Goal: Information Seeking & Learning: Learn about a topic

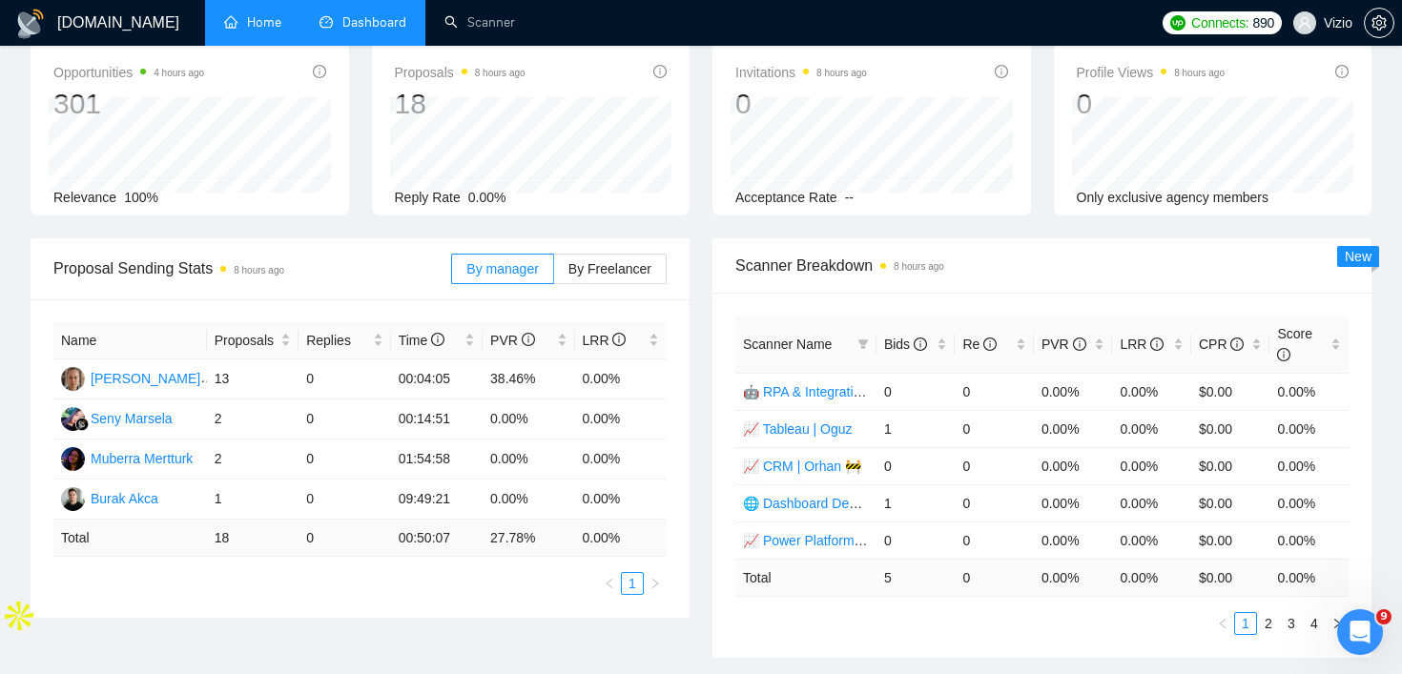
click at [271, 31] on link "Home" at bounding box center [252, 22] width 57 height 16
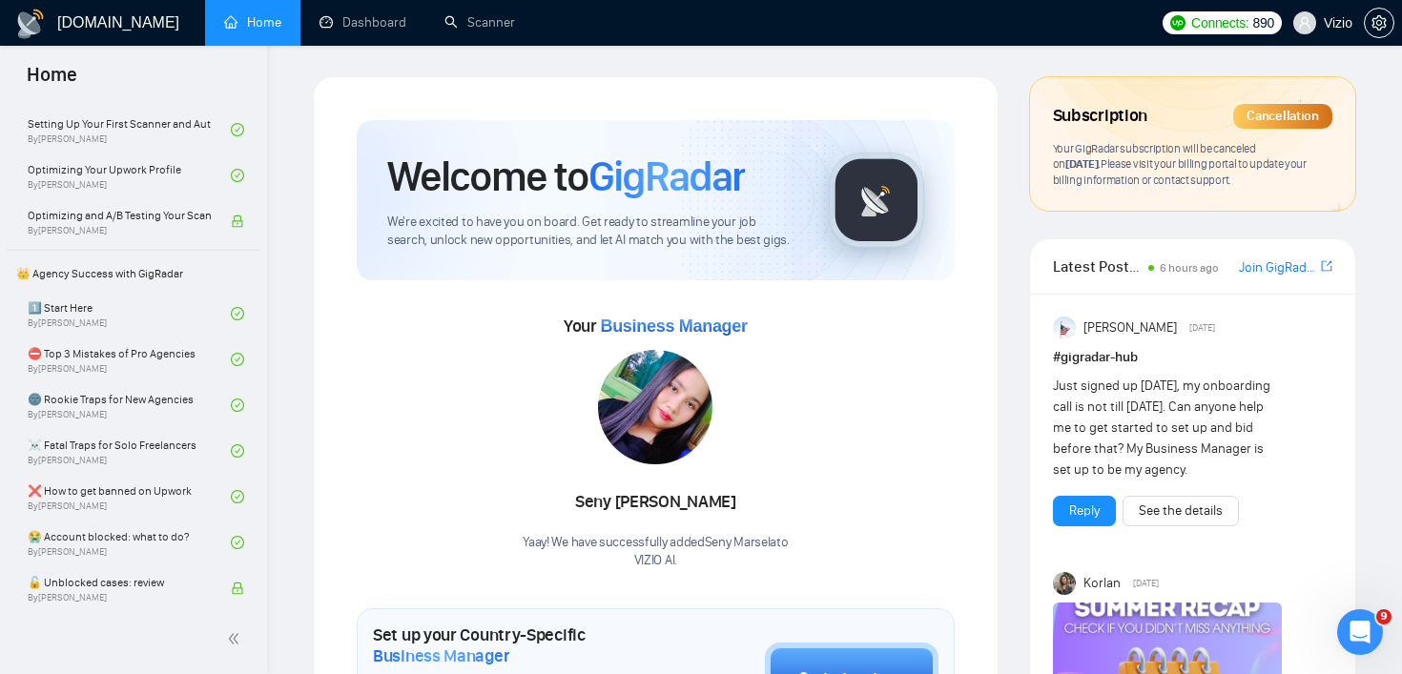
scroll to position [326, 0]
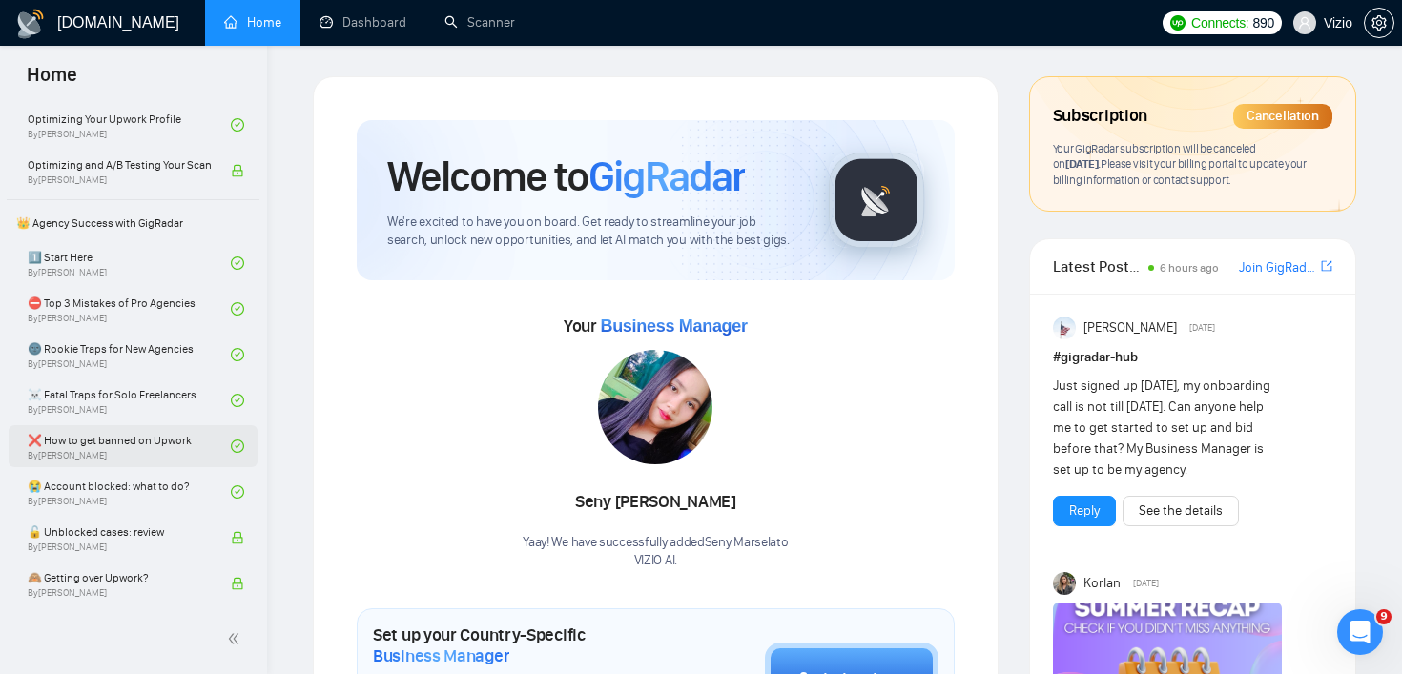
click at [169, 450] on link "❌ How to get banned on Upwork By [PERSON_NAME]" at bounding box center [129, 446] width 203 height 42
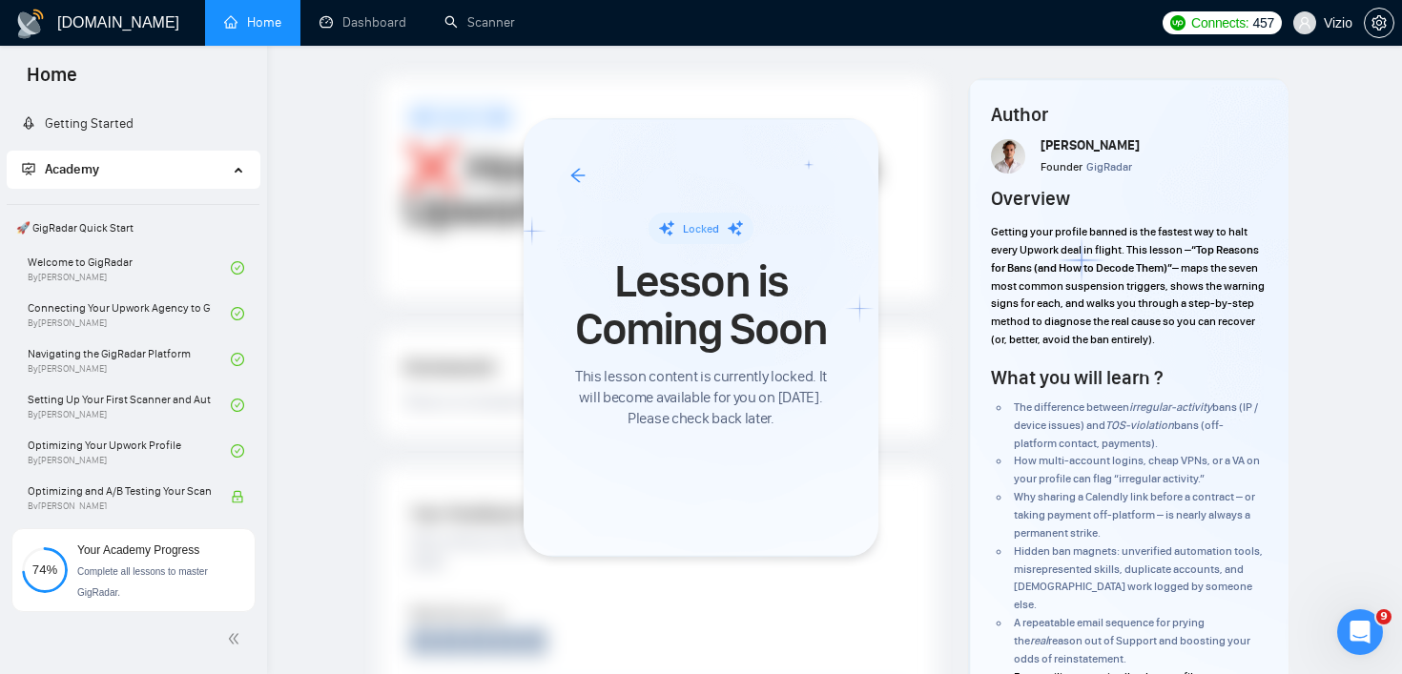
click at [345, 27] on div at bounding box center [701, 337] width 1402 height 674
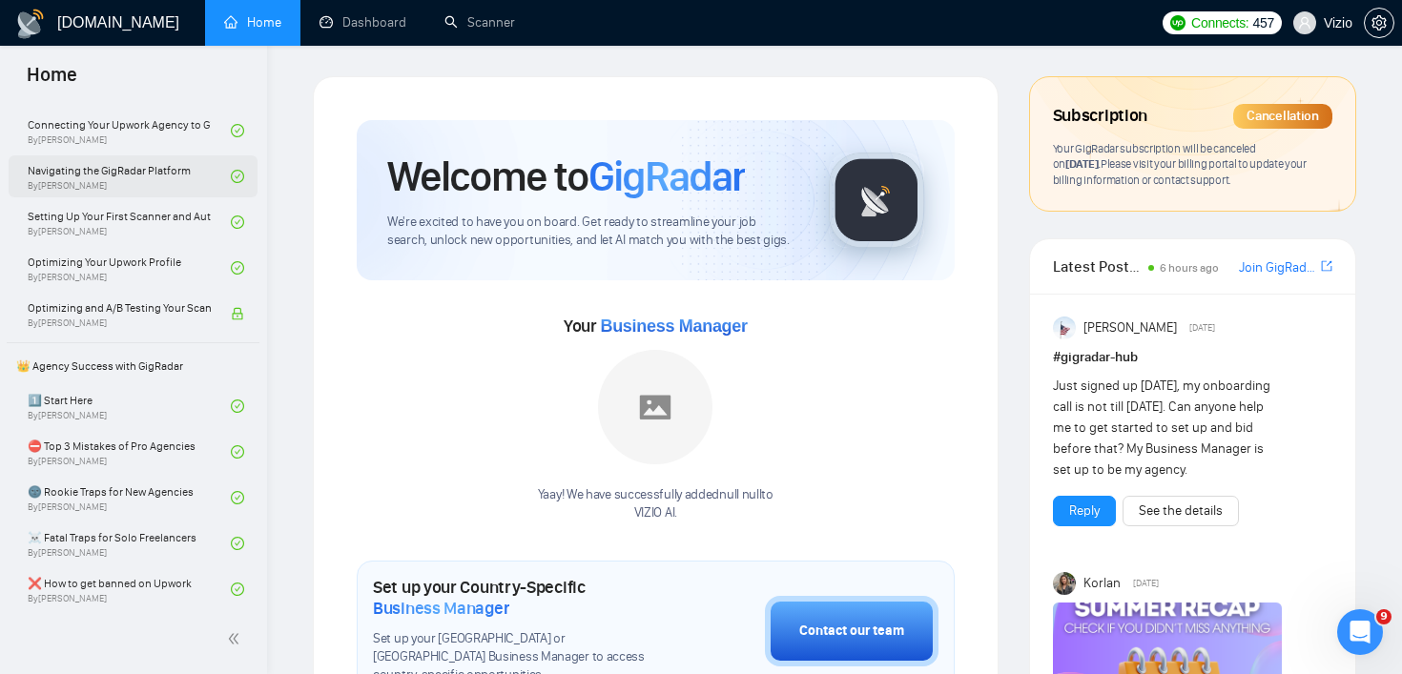
scroll to position [233, 0]
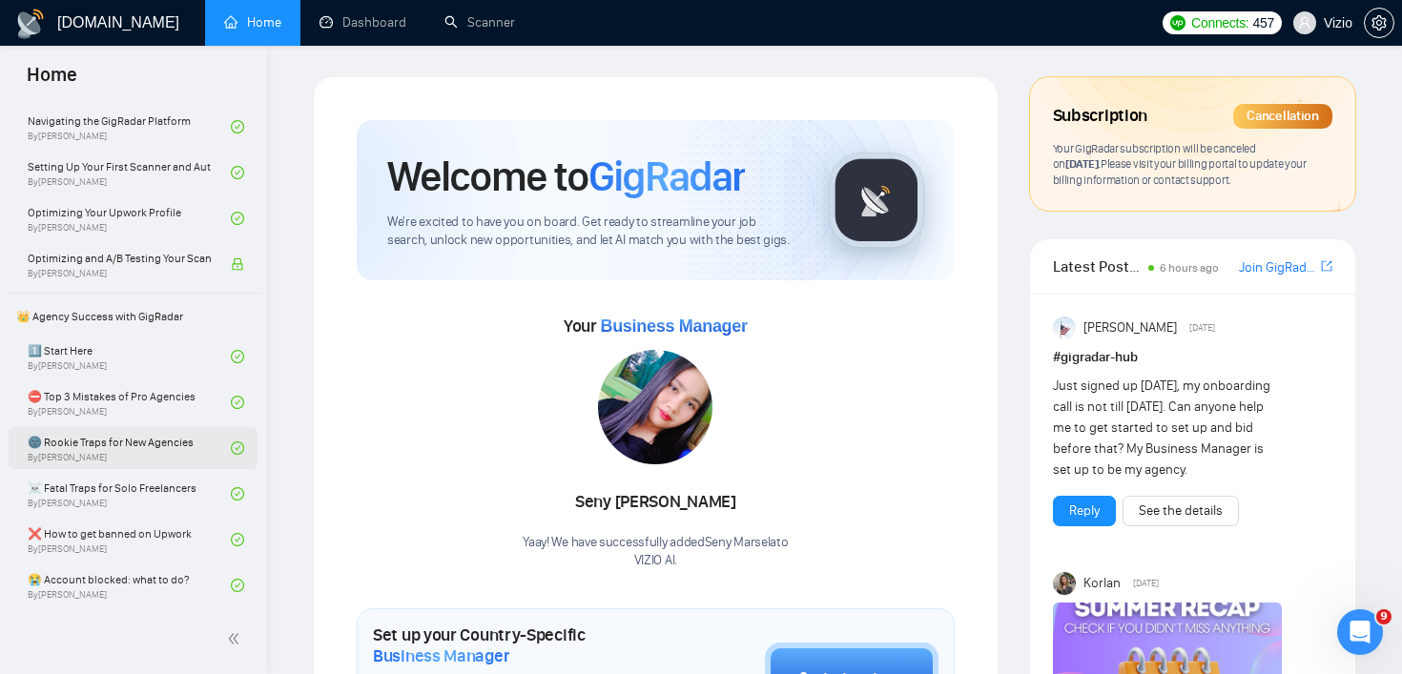
click at [179, 427] on link "🌚 Rookie Traps for New Agencies By Vadym Ovcharenko" at bounding box center [129, 448] width 203 height 42
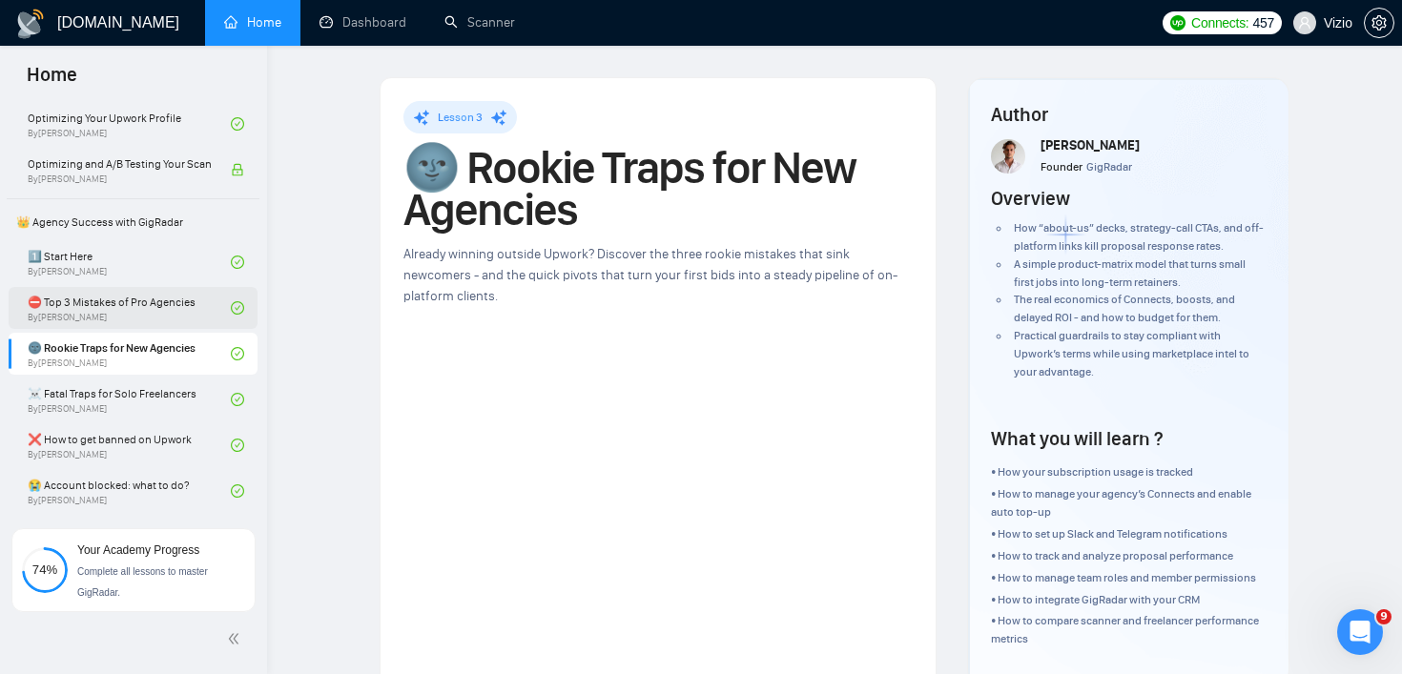
scroll to position [331, 0]
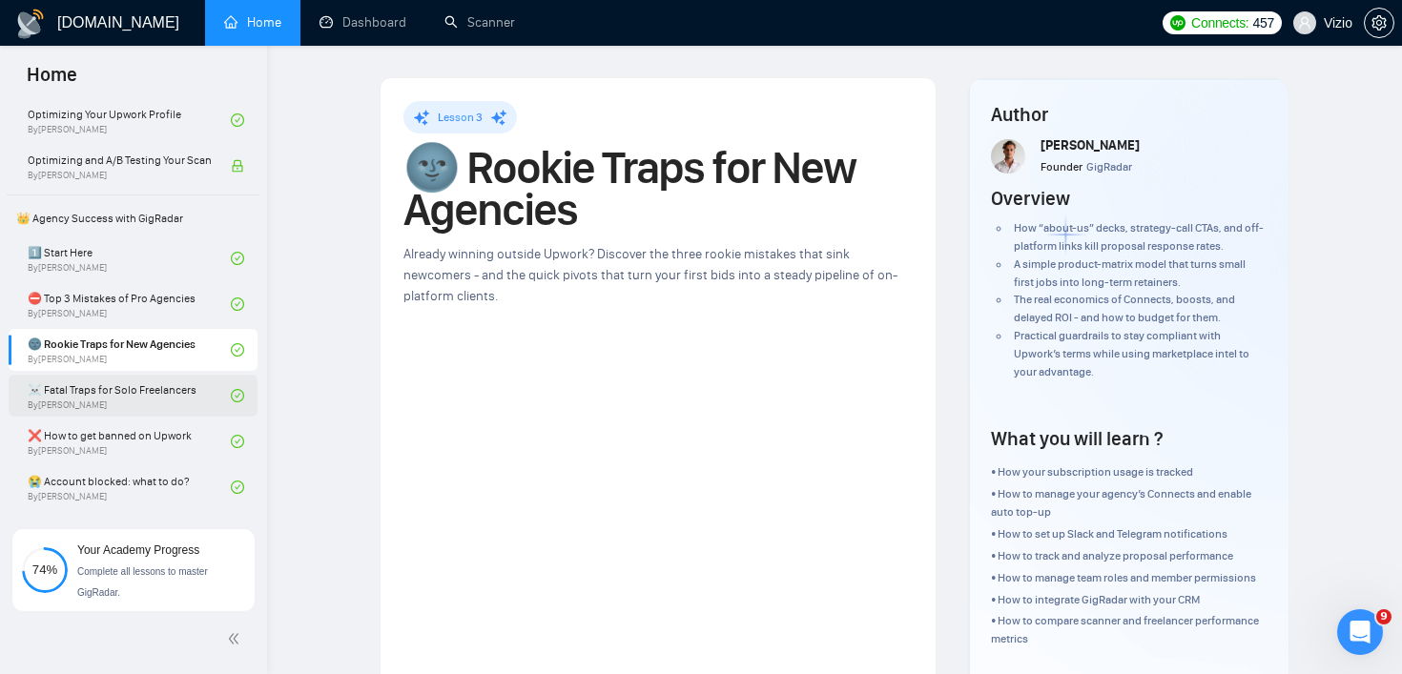
click at [196, 407] on link "☠️ Fatal Traps for Solo Freelancers By Vadym Ovcharenko" at bounding box center [129, 396] width 203 height 42
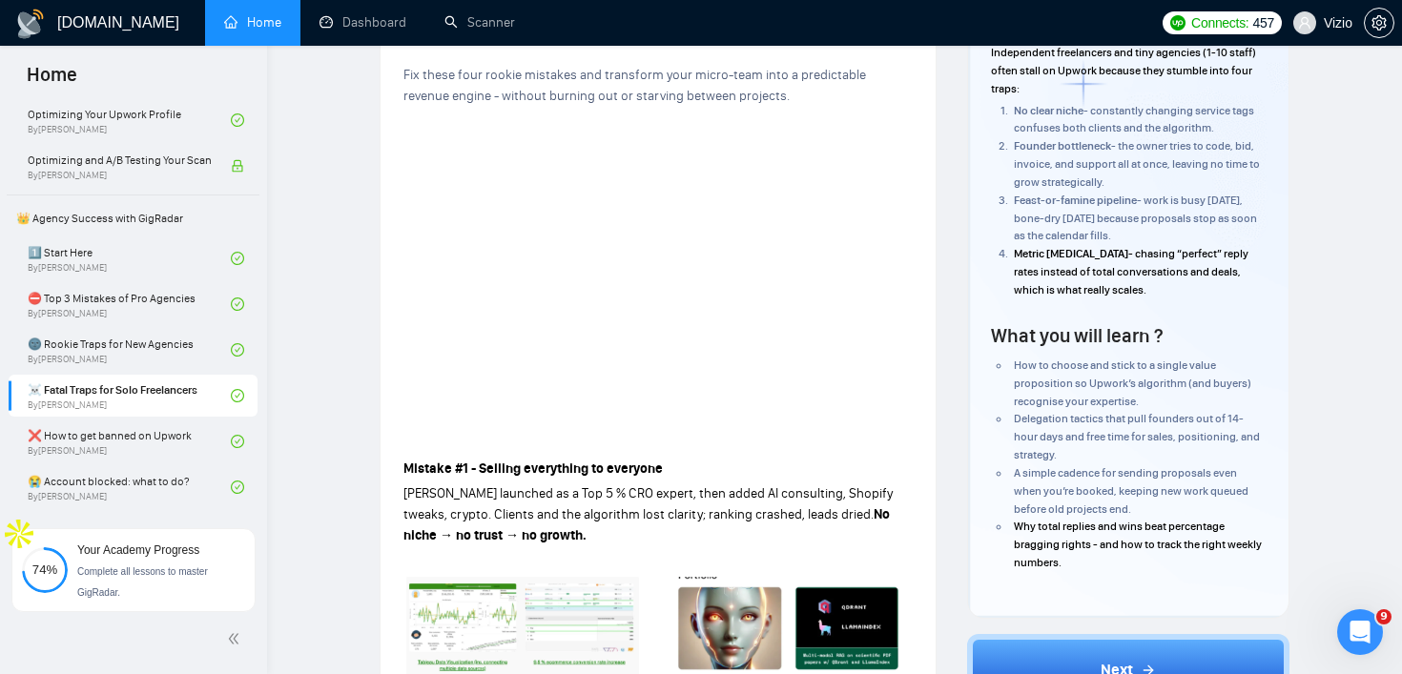
scroll to position [280, 0]
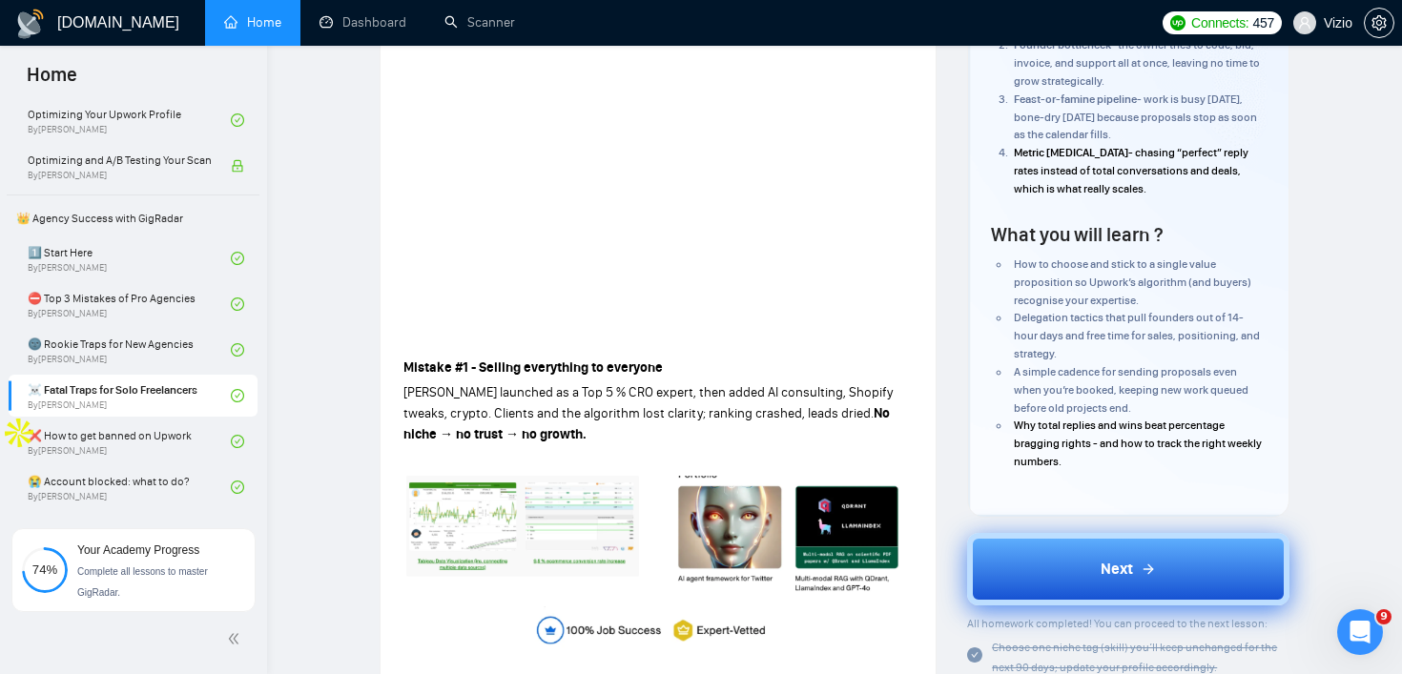
click at [1130, 558] on button "Next" at bounding box center [1128, 569] width 322 height 72
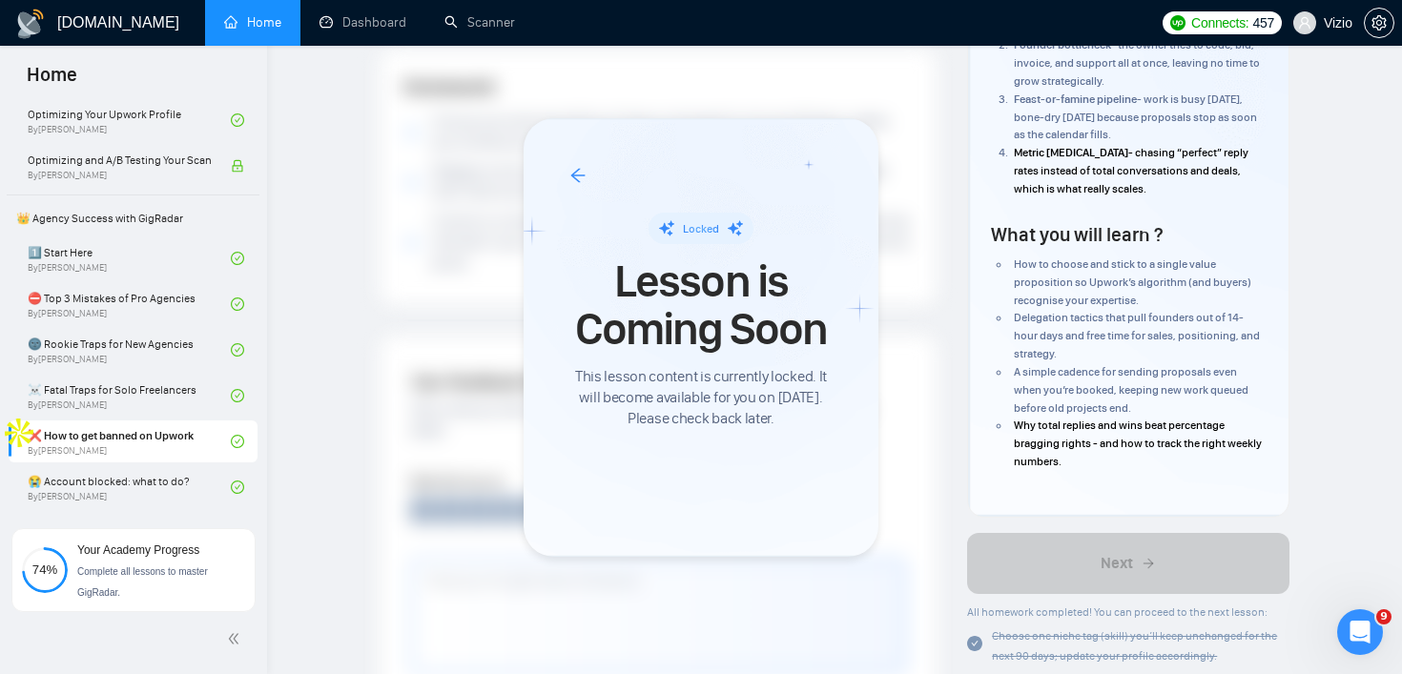
click at [736, 378] on span "This lesson content is currently locked. It will become available for you on [D…" at bounding box center [700, 397] width 263 height 63
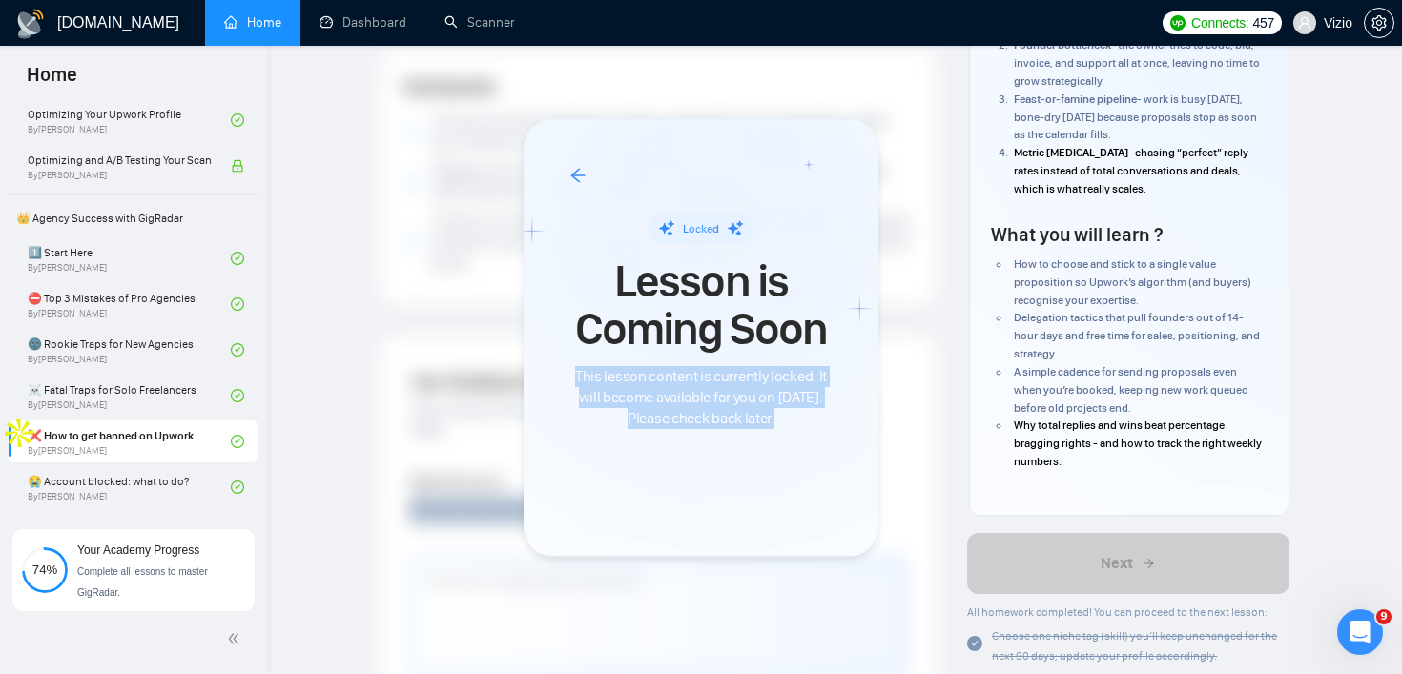
click at [736, 378] on span "This lesson content is currently locked. It will become available for you on [D…" at bounding box center [700, 397] width 263 height 63
click at [708, 391] on span "This lesson content is currently locked. It will become available for you on [D…" at bounding box center [700, 397] width 263 height 63
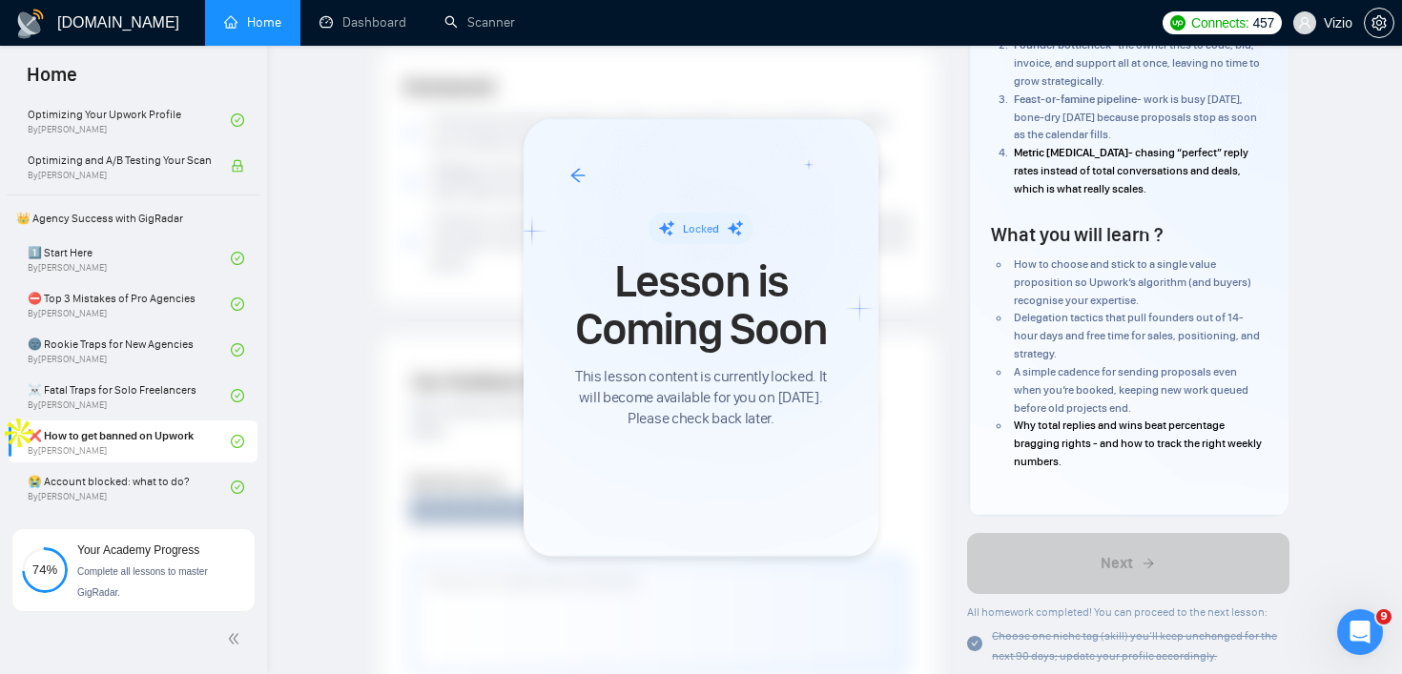
click at [166, 485] on div at bounding box center [701, 337] width 1402 height 674
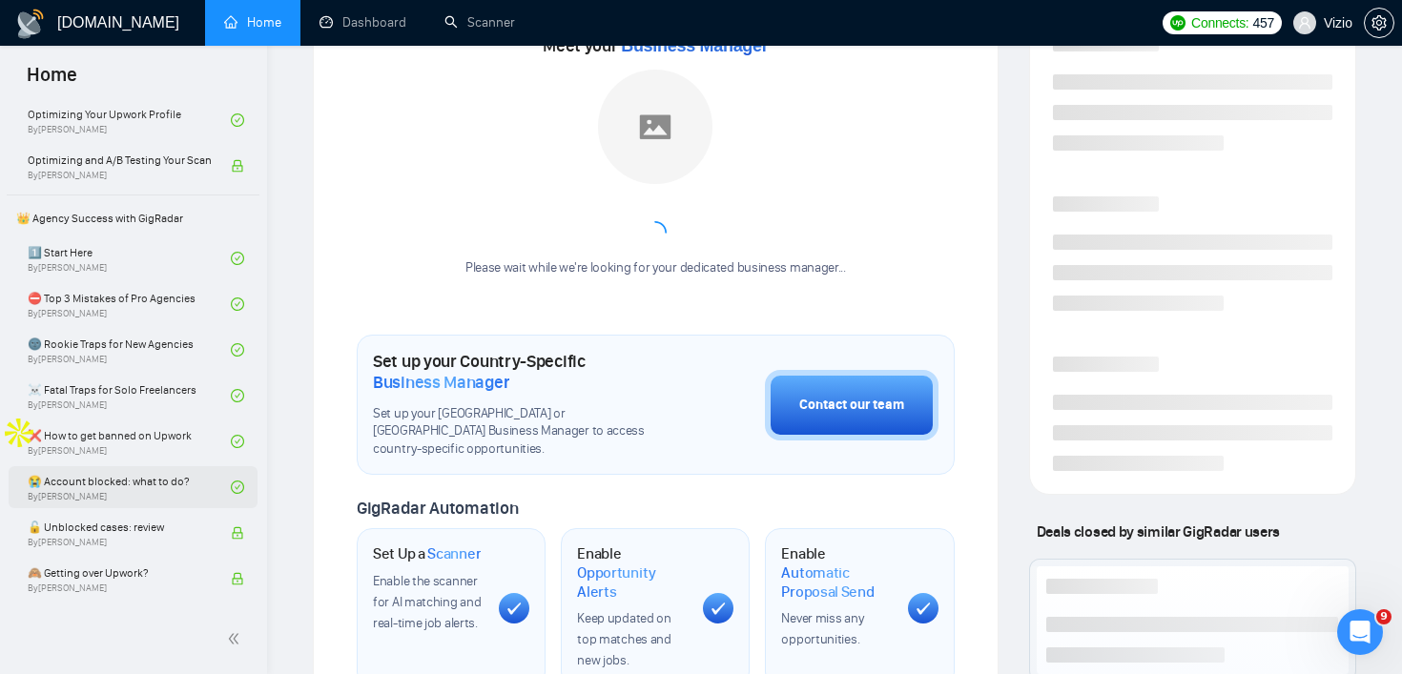
click at [178, 484] on link "😭 Account blocked: what to do? By Vadym Ovcharenko" at bounding box center [129, 487] width 203 height 42
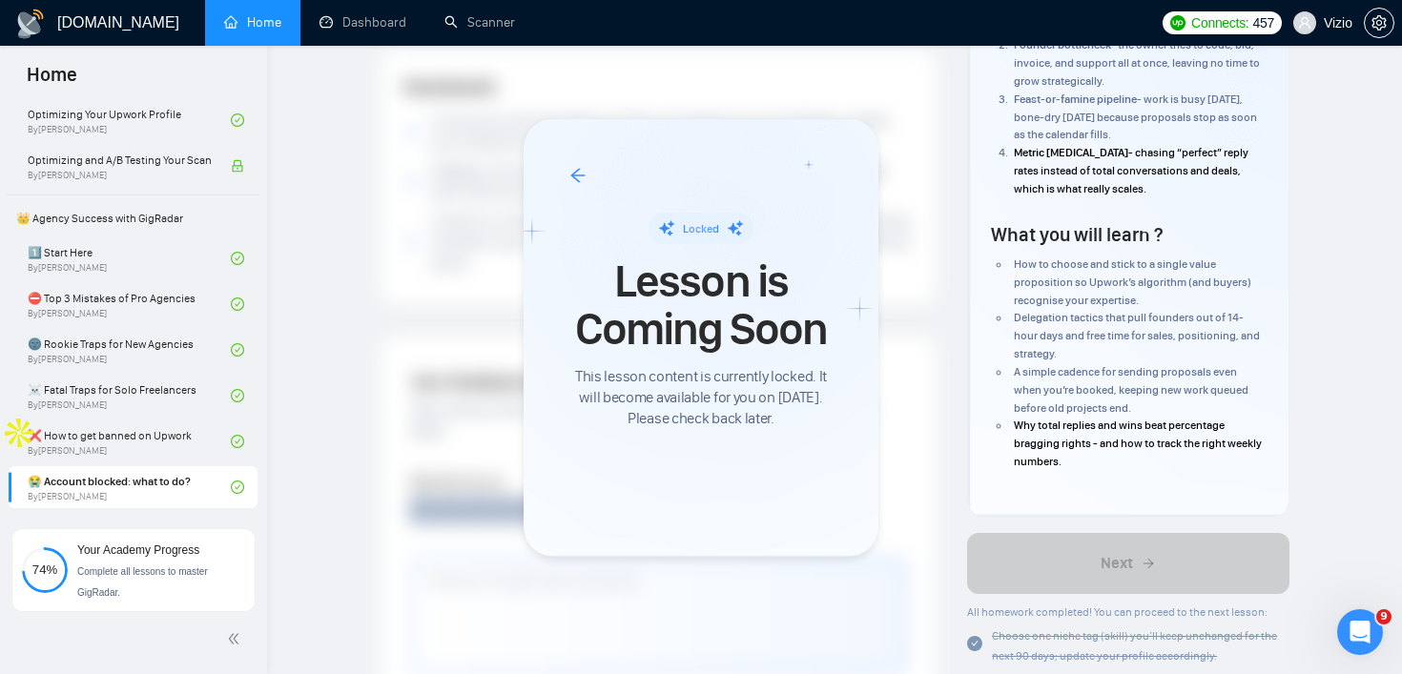
click at [183, 443] on div at bounding box center [701, 337] width 1402 height 674
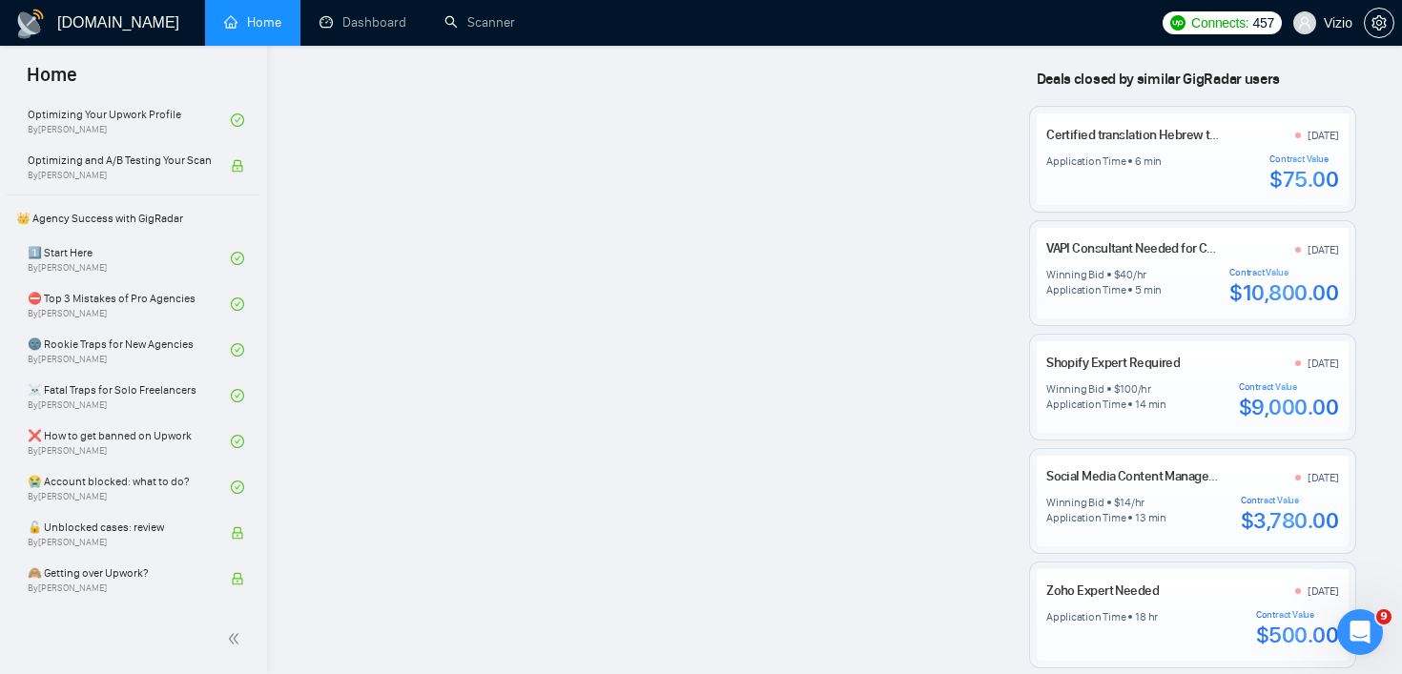
scroll to position [1633, 0]
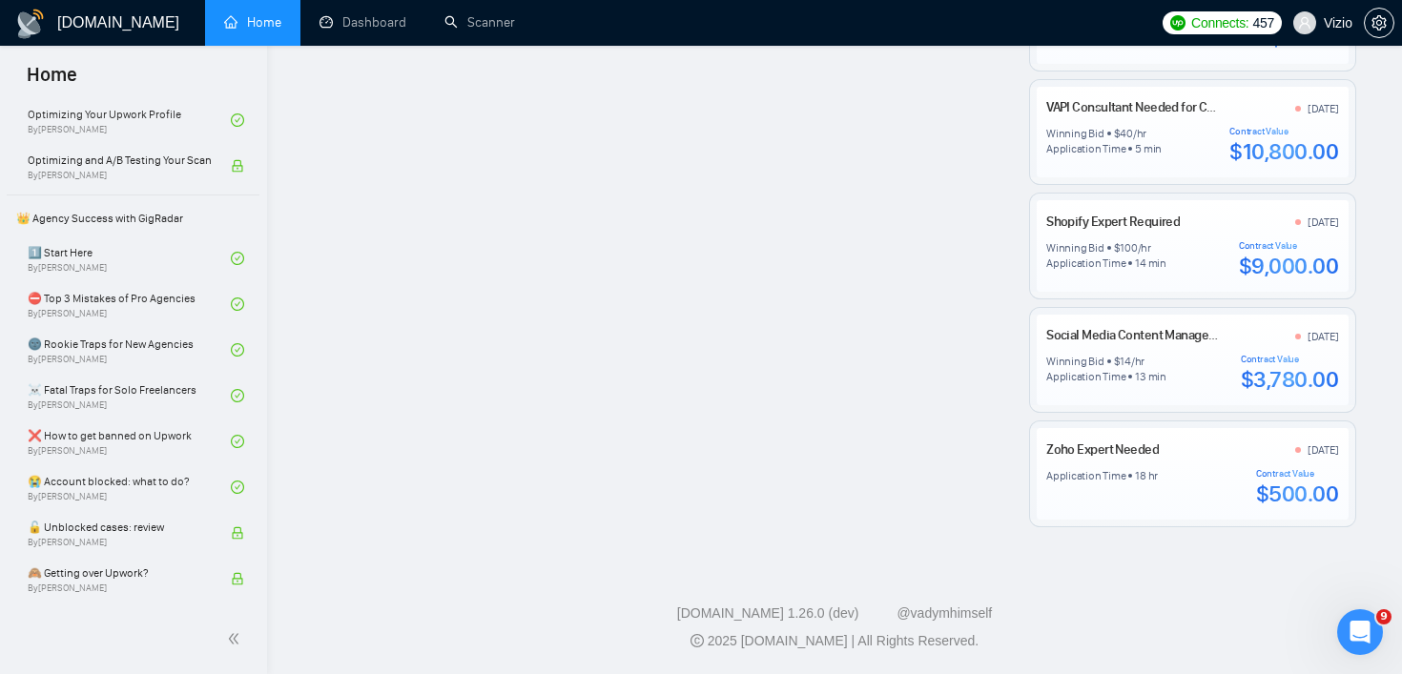
click at [1324, 491] on div "$500.00" at bounding box center [1297, 494] width 83 height 29
click at [1312, 459] on div "[DATE]" at bounding box center [1317, 451] width 44 height 20
click at [1167, 337] on link "Social Media Content Manager for TikTok, Facebook & Instagram" at bounding box center [1219, 335] width 346 height 16
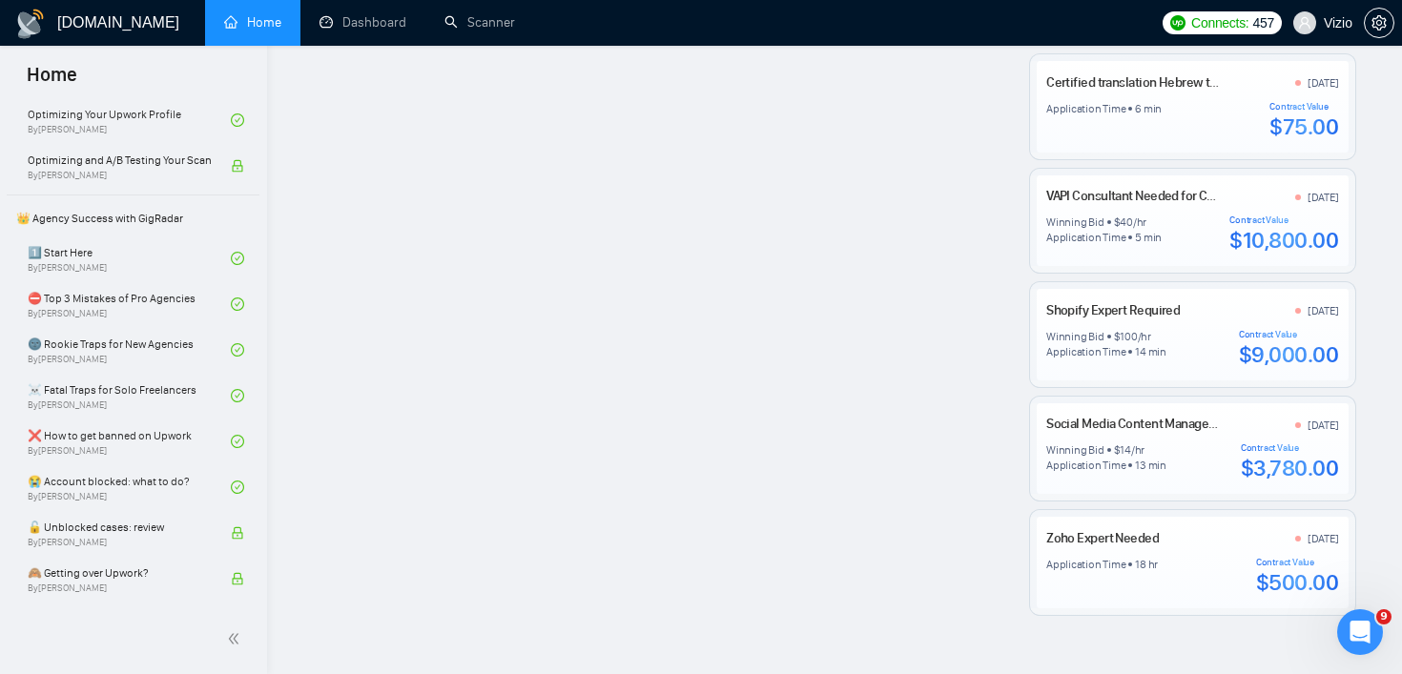
scroll to position [1485, 0]
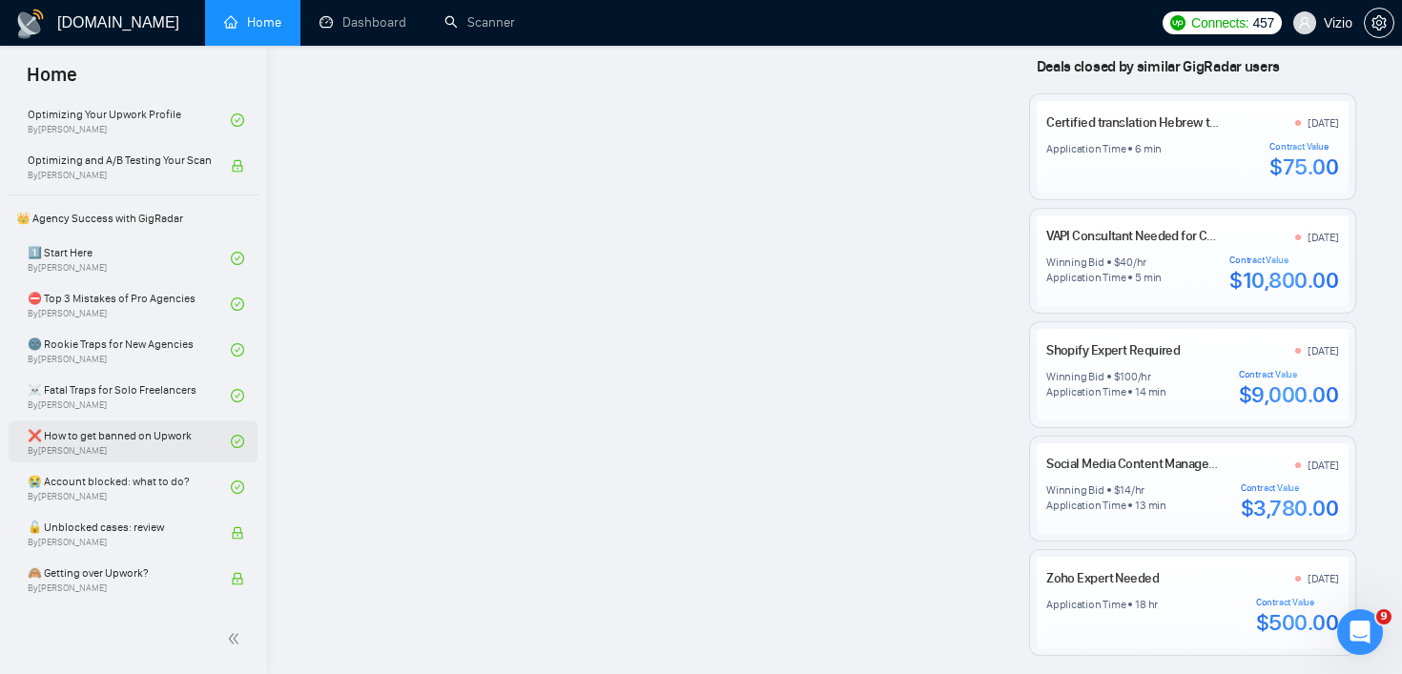
click at [155, 458] on link "❌ How to get banned on Upwork By [PERSON_NAME]" at bounding box center [129, 442] width 203 height 42
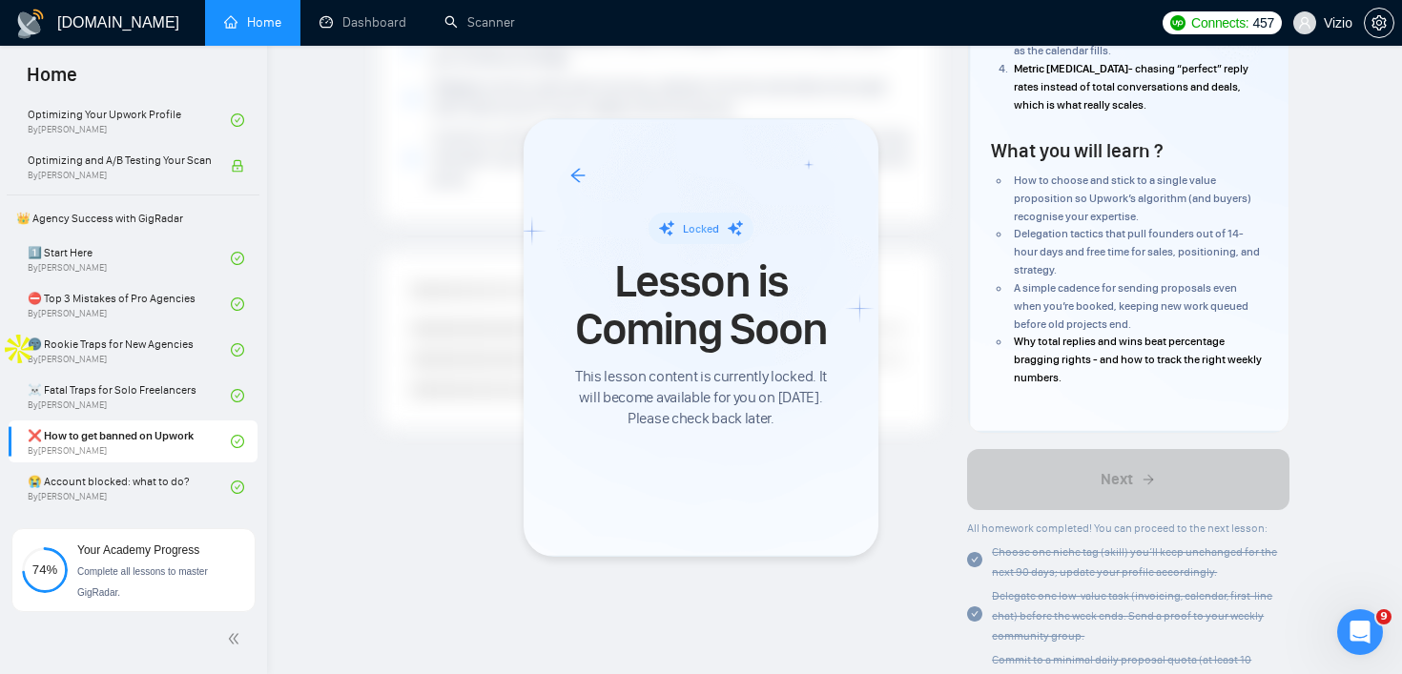
scroll to position [568, 0]
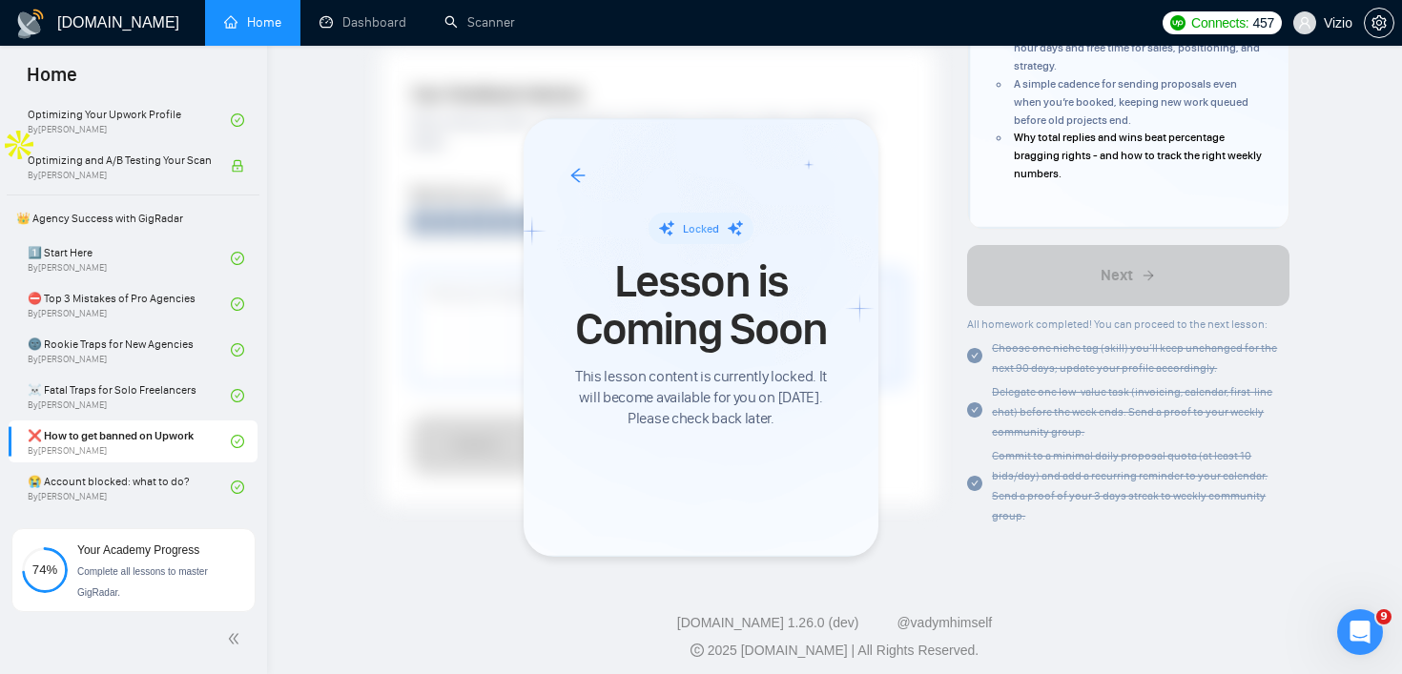
click at [699, 423] on span "This lesson content is currently locked. It will become available for you on [D…" at bounding box center [700, 397] width 263 height 63
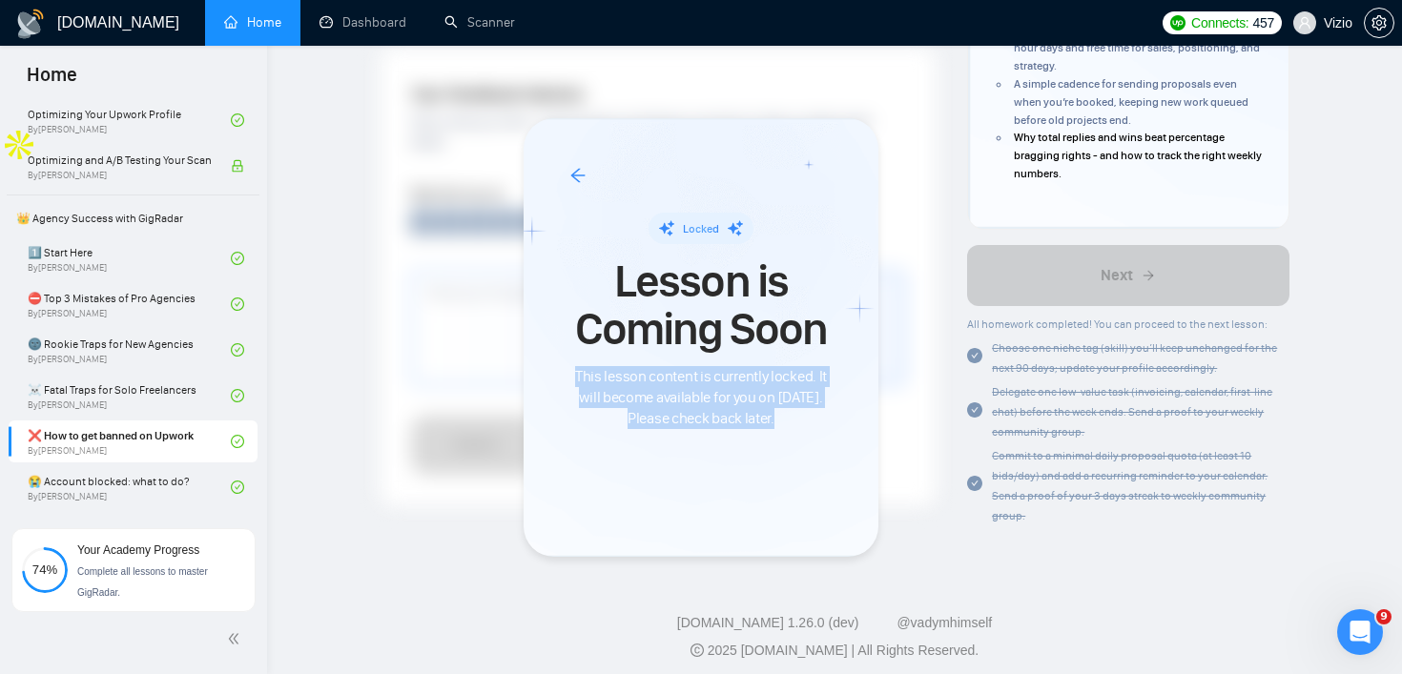
click at [699, 423] on span "This lesson content is currently locked. It will become available for you on [D…" at bounding box center [700, 397] width 263 height 63
click at [701, 426] on span "This lesson content is currently locked. It will become available for you on [D…" at bounding box center [700, 397] width 263 height 63
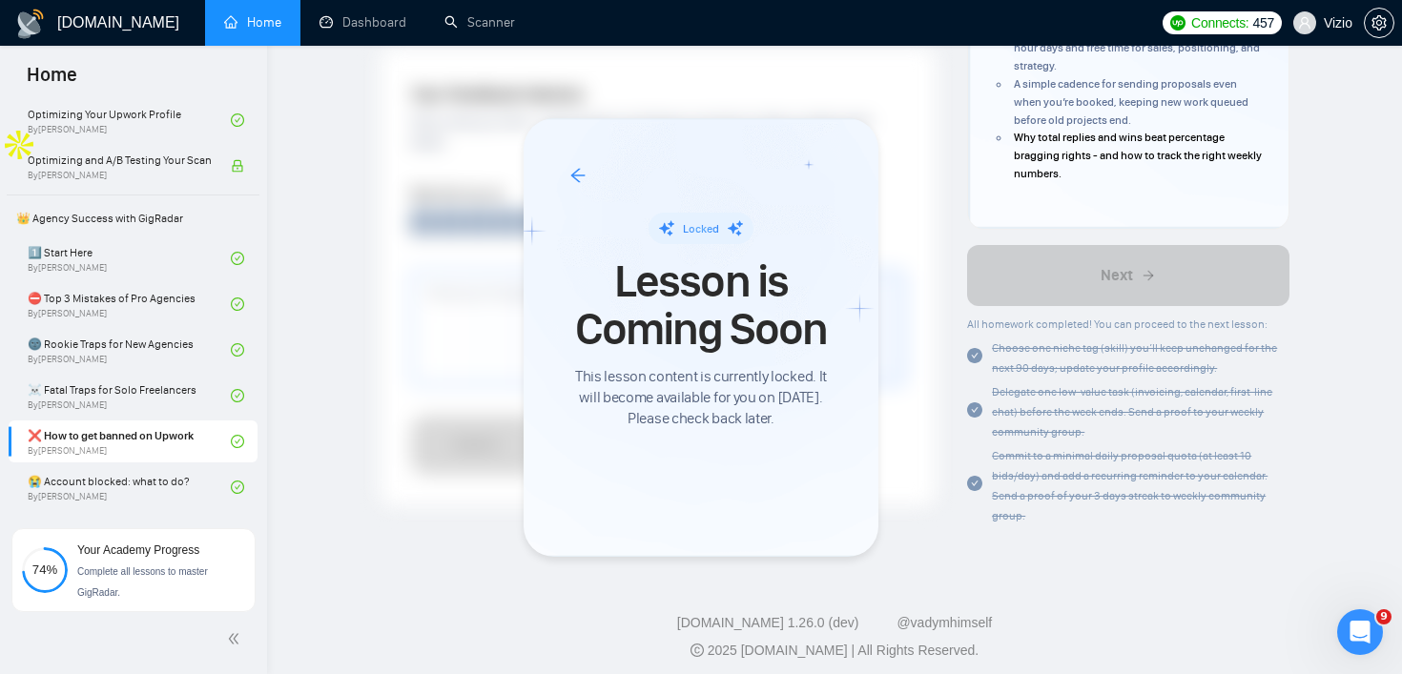
click at [389, 30] on div at bounding box center [701, 337] width 1402 height 674
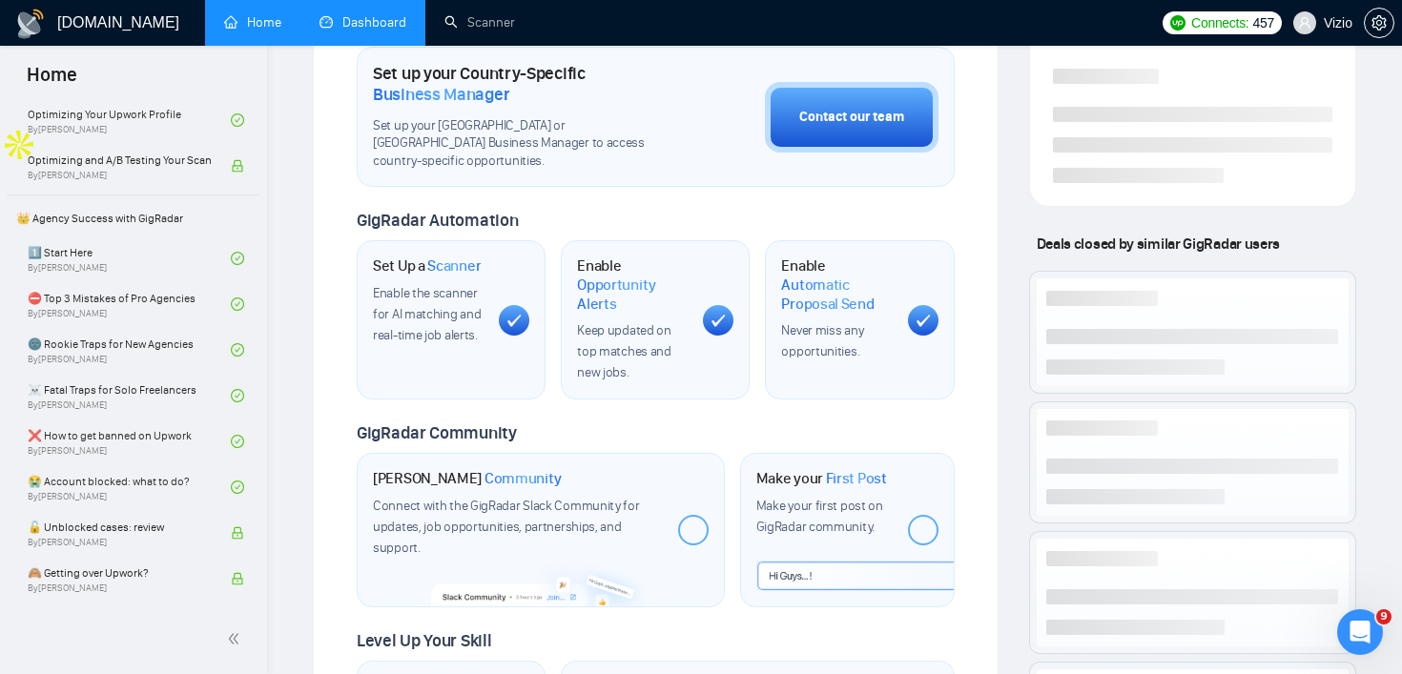
click at [380, 24] on link "Dashboard" at bounding box center [362, 22] width 87 height 16
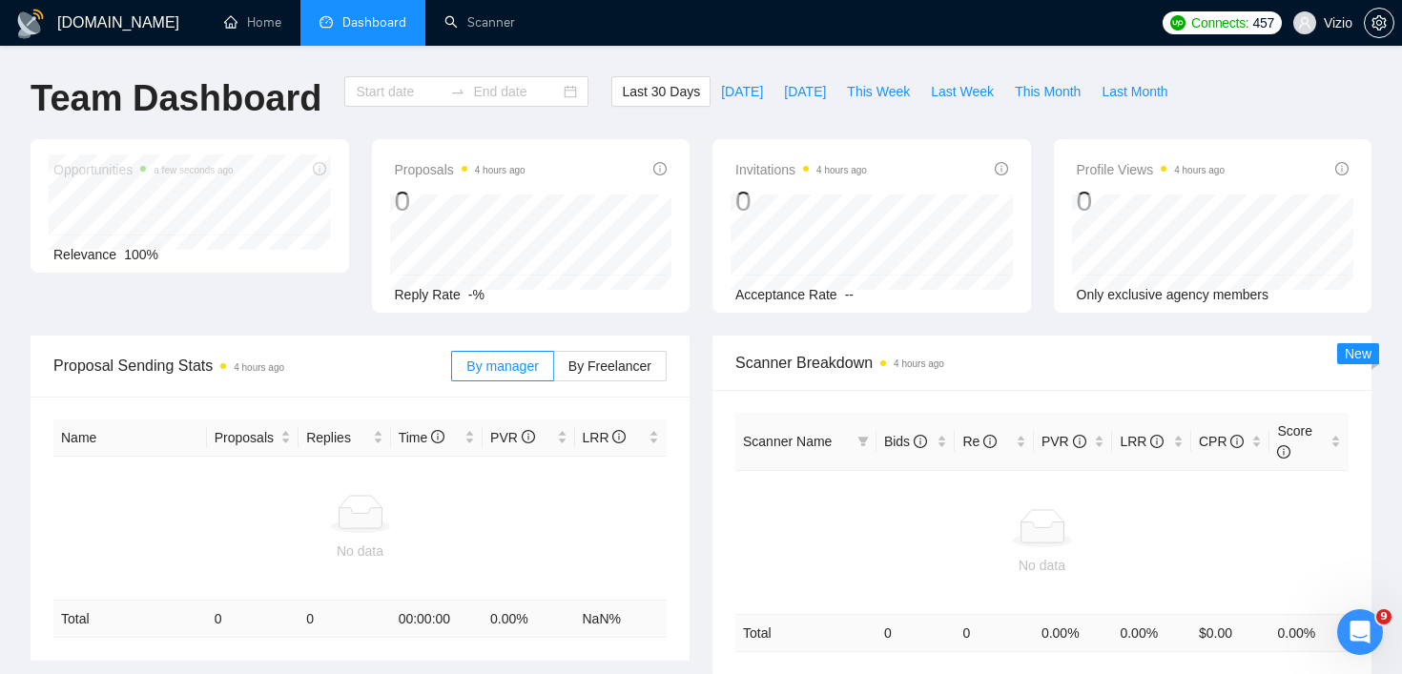
type input "2025-08-03"
type input "2025-09-02"
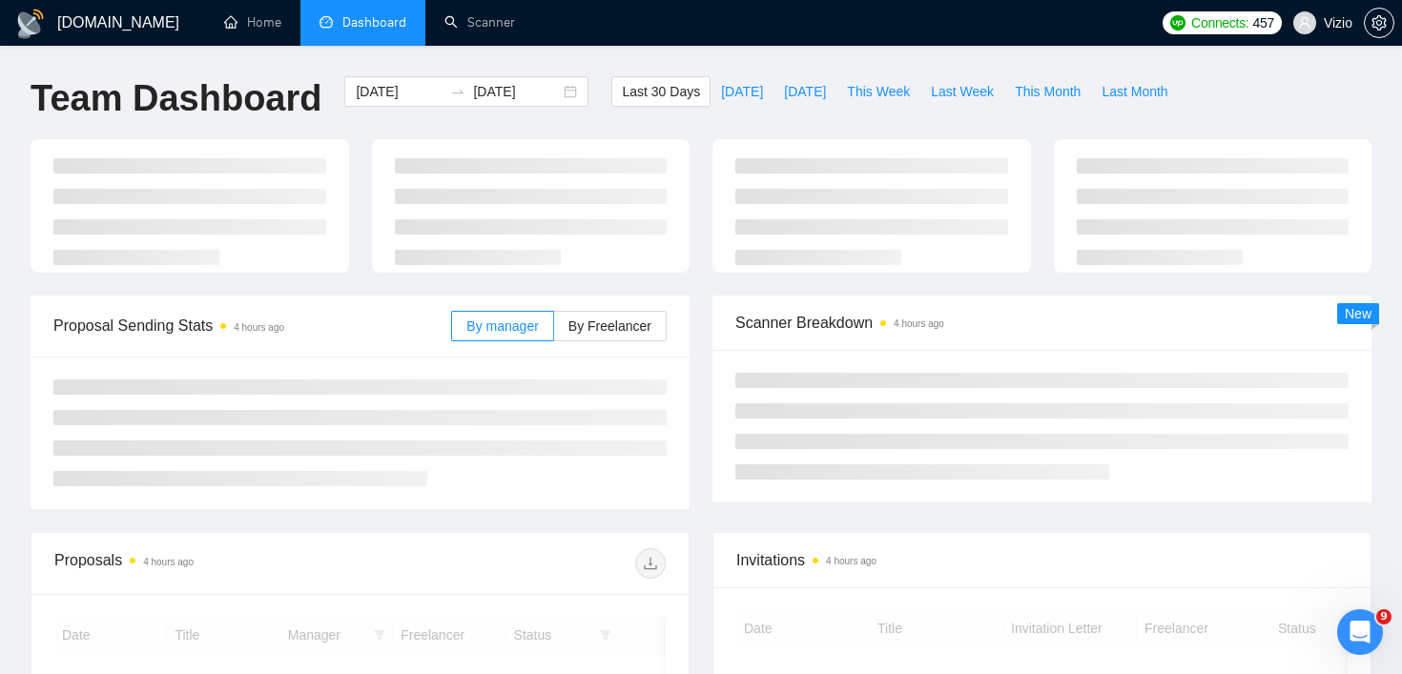
click at [587, 24] on ul "Home Dashboard Scanner" at bounding box center [675, 23] width 955 height 46
